Goal: Check status: Check status

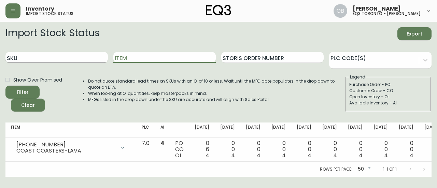
click at [66, 56] on input "SKU" at bounding box center [56, 57] width 102 height 11
paste input "3020-625-16-A"
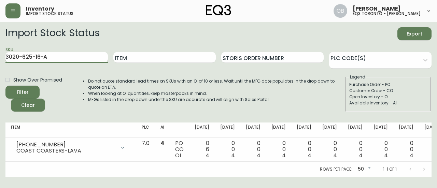
click at [5, 86] on button "Filter" at bounding box center [22, 92] width 34 height 13
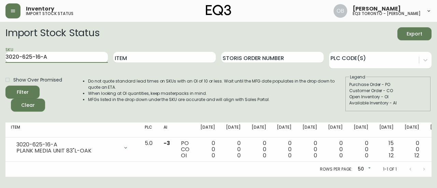
click at [63, 60] on input "3020-625-16-A" at bounding box center [56, 57] width 102 height 11
paste input "30-16-B"
click at [5, 86] on button "Filter" at bounding box center [22, 92] width 34 height 13
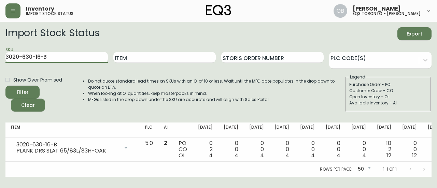
type input "3020-625-16-A"
click at [64, 60] on input "3020-625-16-A" at bounding box center [56, 57] width 102 height 11
click at [5, 86] on button "Filter" at bounding box center [22, 92] width 34 height 13
